Goal: Information Seeking & Learning: Learn about a topic

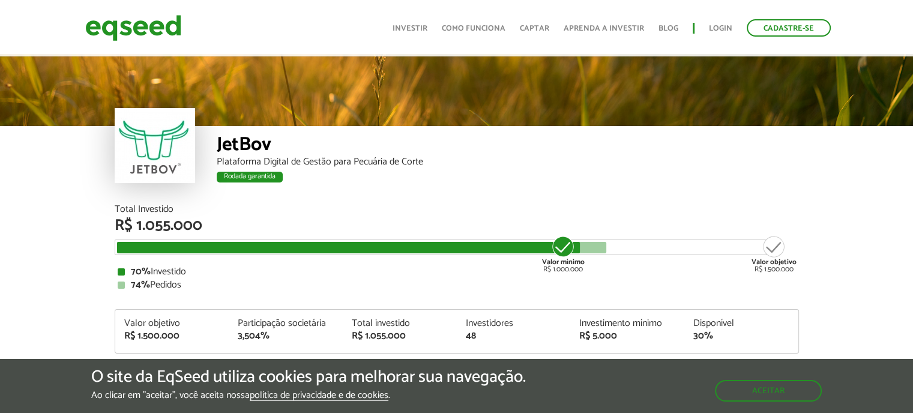
scroll to position [1446, 0]
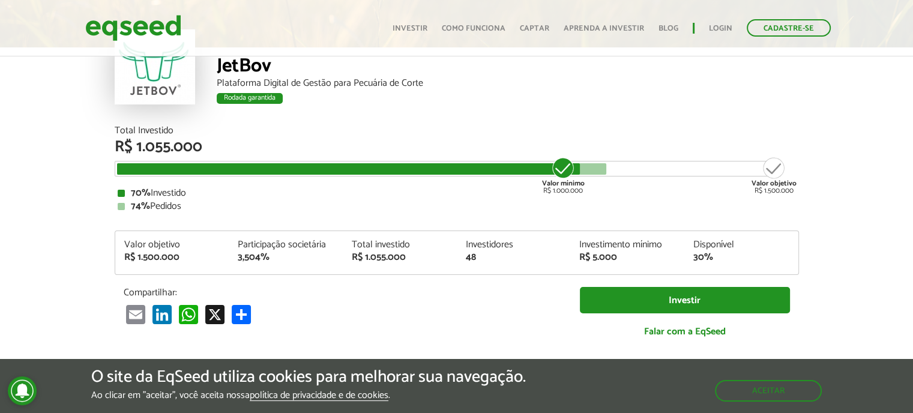
scroll to position [65, 0]
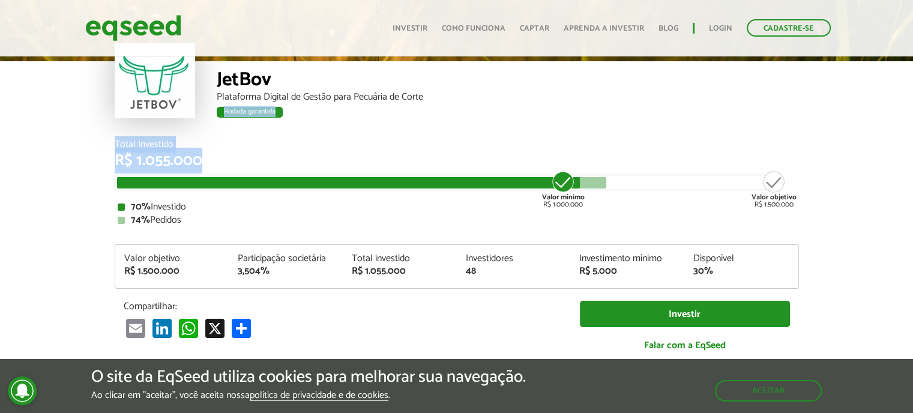
drag, startPoint x: 214, startPoint y: 159, endPoint x: 106, endPoint y: 139, distance: 109.9
click at [106, 140] on div "Total Investido R$ 1.055.000 Valor mínimo R$ 1.000.000 Valor objetivo R$ 1.500.…" at bounding box center [457, 258] width 703 height 237
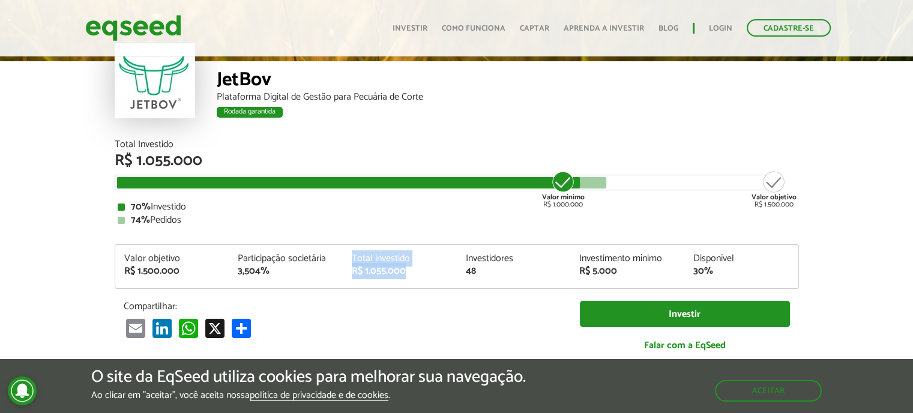
drag, startPoint x: 399, startPoint y: 269, endPoint x: 348, endPoint y: 250, distance: 53.8
click at [348, 250] on div "Valor objetivo R$ 1.500.000 Participação societária 3,504% Total investido R$ 1…" at bounding box center [457, 266] width 685 height 44
drag, startPoint x: 621, startPoint y: 271, endPoint x: 571, endPoint y: 249, distance: 54.3
click at [571, 249] on div "Valor objetivo R$ 1.500.000 Participação societária 3,504% Total investido R$ 1…" at bounding box center [457, 266] width 685 height 44
drag, startPoint x: 484, startPoint y: 267, endPoint x: 459, endPoint y: 250, distance: 29.5
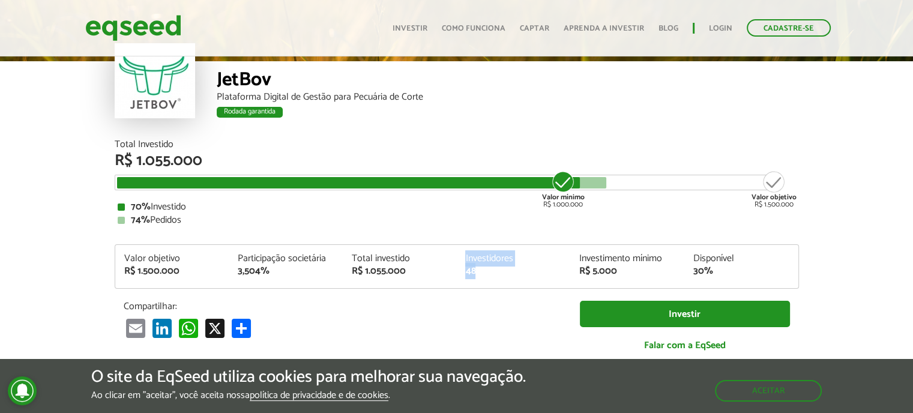
click at [459, 250] on div "Valor objetivo R$ 1.500.000 Participação societária 3,504% Total investido R$ 1…" at bounding box center [457, 266] width 685 height 44
drag, startPoint x: 270, startPoint y: 271, endPoint x: 237, endPoint y: 253, distance: 37.3
click at [237, 254] on div "Participação societária 3,504%" at bounding box center [286, 265] width 114 height 22
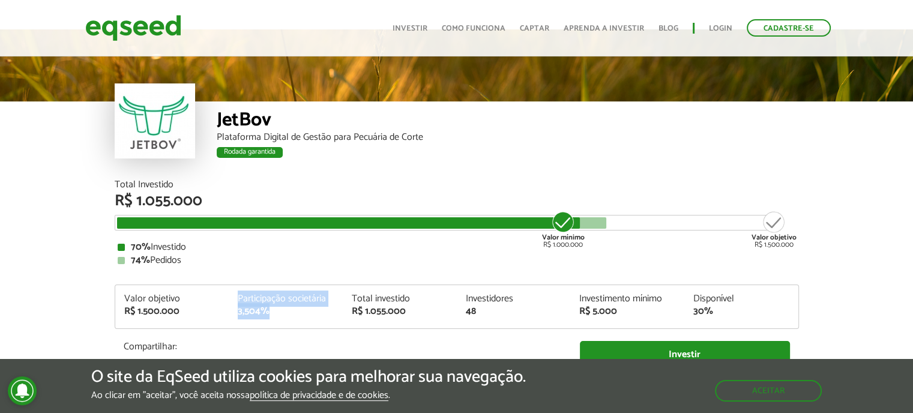
scroll to position [0, 0]
